Goal: Book appointment/travel/reservation

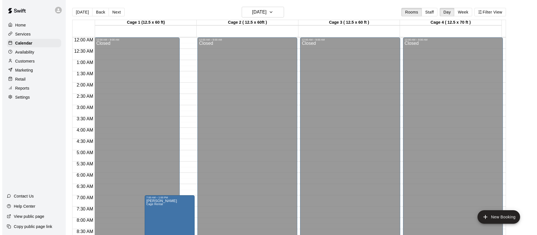
scroll to position [251, 0]
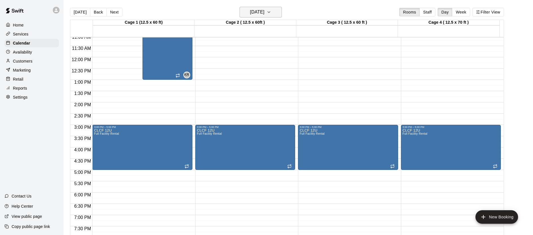
click at [250, 10] on h6 "[DATE]" at bounding box center [257, 12] width 14 height 8
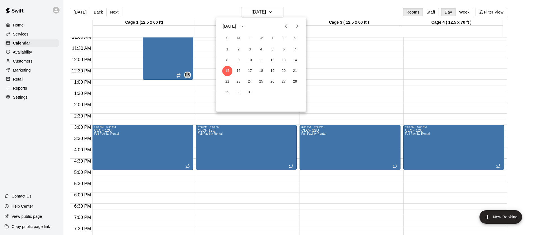
click at [238, 24] on div "[DATE]" at bounding box center [230, 26] width 15 height 6
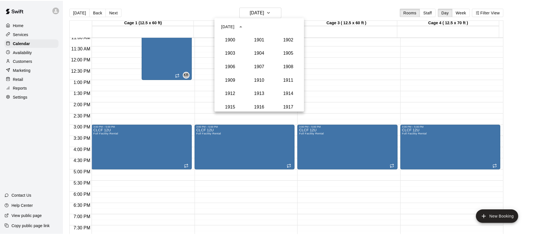
scroll to position [536, 0]
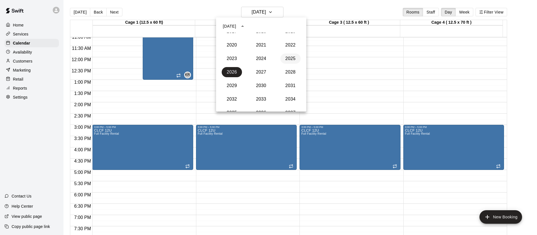
click at [286, 62] on button "2025" at bounding box center [291, 59] width 20 height 10
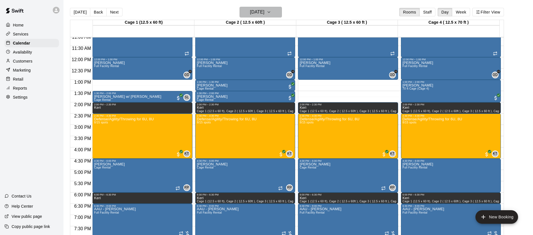
click at [256, 15] on h6 "[DATE]" at bounding box center [257, 12] width 14 height 8
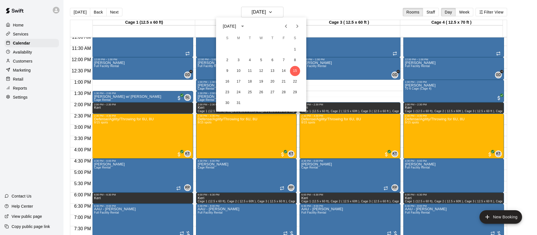
click at [288, 26] on icon "Previous month" at bounding box center [286, 26] width 7 height 7
click at [296, 26] on icon "Next month" at bounding box center [297, 26] width 7 height 7
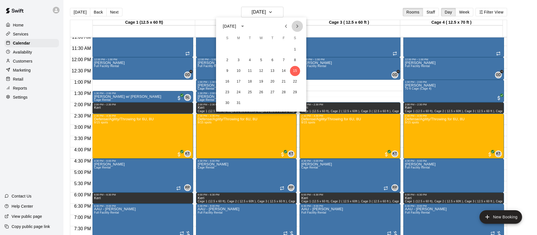
click at [296, 26] on icon "Next month" at bounding box center [297, 26] width 7 height 7
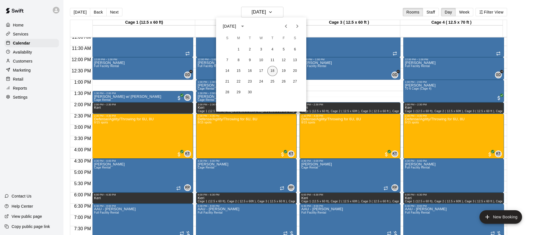
click at [276, 69] on button "18" at bounding box center [273, 71] width 10 height 10
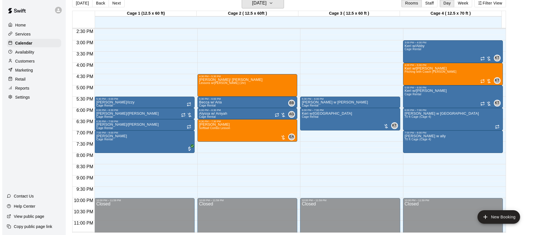
scroll to position [310, 0]
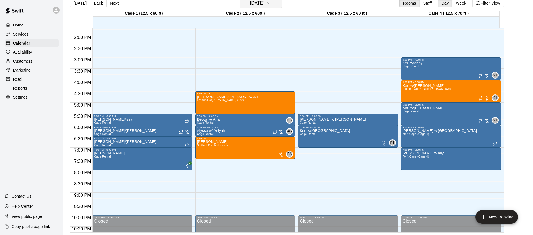
click at [265, 5] on h6 "[DATE]" at bounding box center [257, 3] width 14 height 8
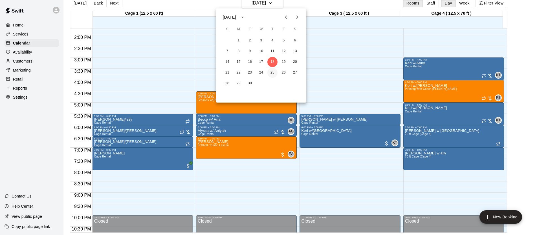
click at [274, 75] on button "25" at bounding box center [273, 73] width 10 height 10
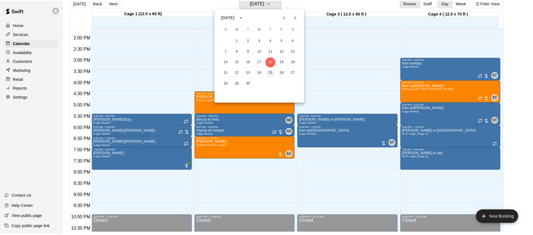
scroll to position [7, 0]
